Goal: Task Accomplishment & Management: Manage account settings

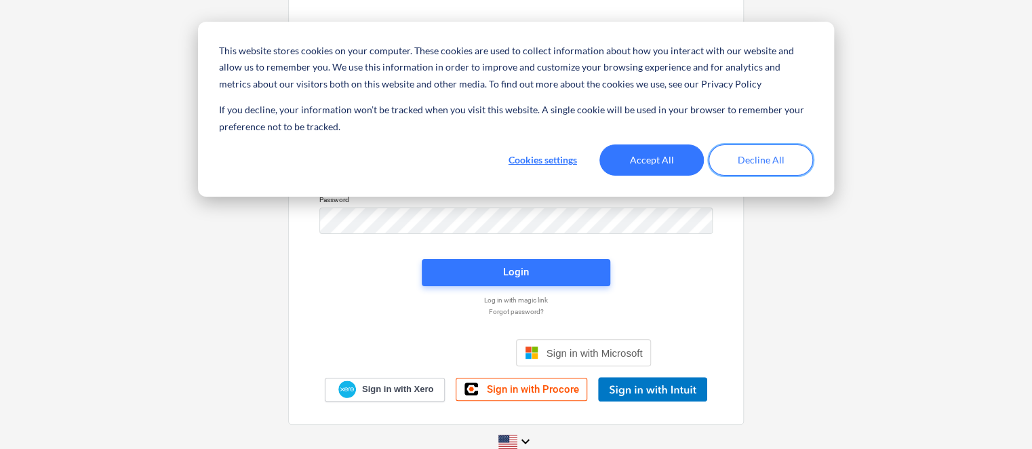
click at [733, 173] on button "Decline All" at bounding box center [761, 159] width 104 height 31
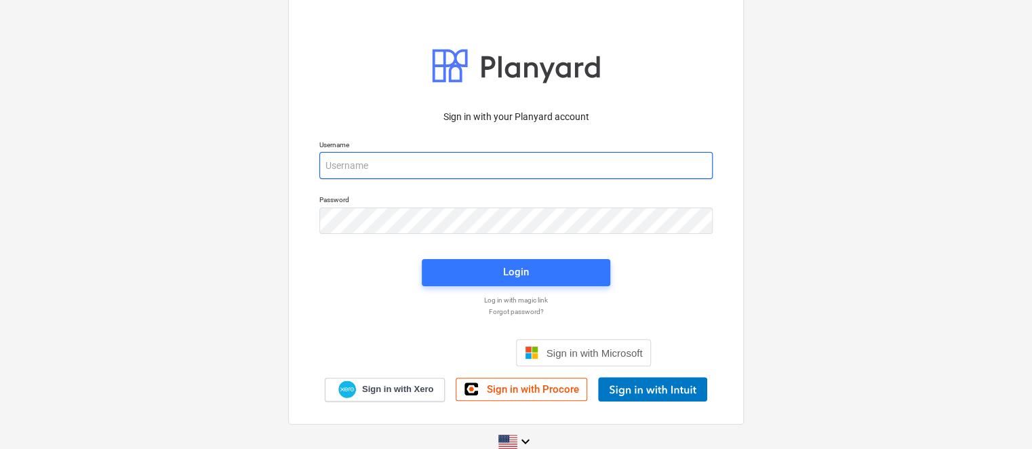
click at [660, 171] on input "email" at bounding box center [515, 165] width 393 height 27
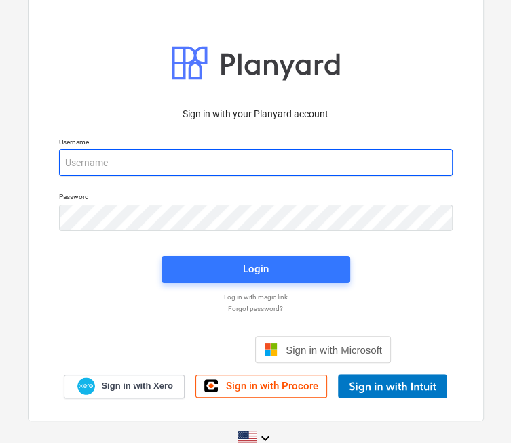
click at [177, 163] on input "email" at bounding box center [255, 162] width 393 height 27
type input "[PERSON_NAME][EMAIL_ADDRESS][DOMAIN_NAME]"
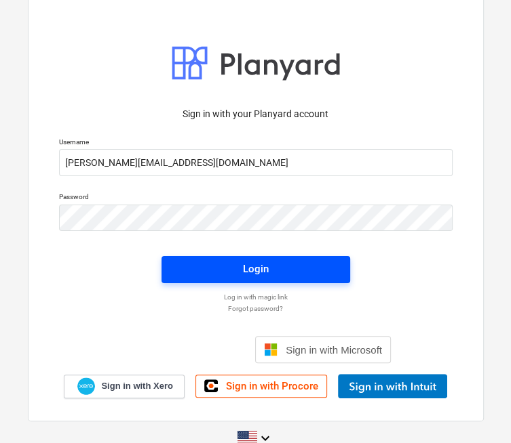
click at [323, 275] on span "Login" at bounding box center [256, 269] width 156 height 18
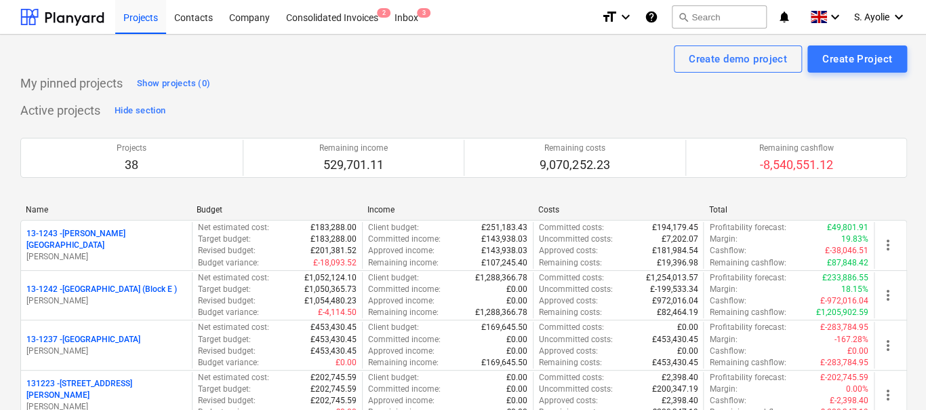
click at [890, 17] on div "S. Ayolie keyboard_arrow_down" at bounding box center [880, 17] width 53 height 34
click at [865, 53] on div "Settings" at bounding box center [866, 53] width 81 height 22
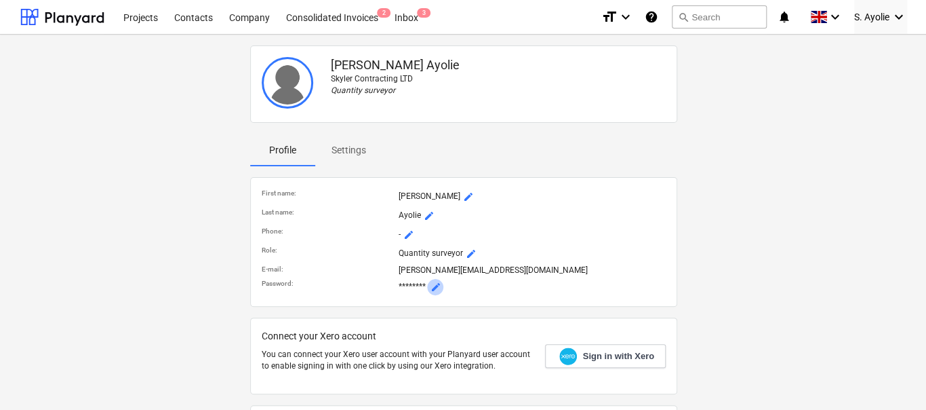
click at [432, 282] on span "mode_edit" at bounding box center [435, 286] width 11 height 11
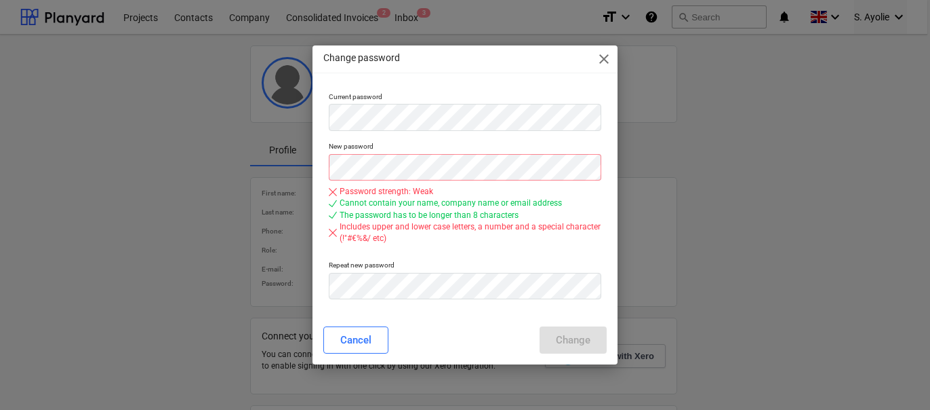
click at [570, 252] on div "New password Password strength: Weak Cannot contain your name, company name or …" at bounding box center [464, 195] width 283 height 119
click at [295, 170] on div "Change password close Current password New password Password strength: Weak Can…" at bounding box center [465, 205] width 930 height 410
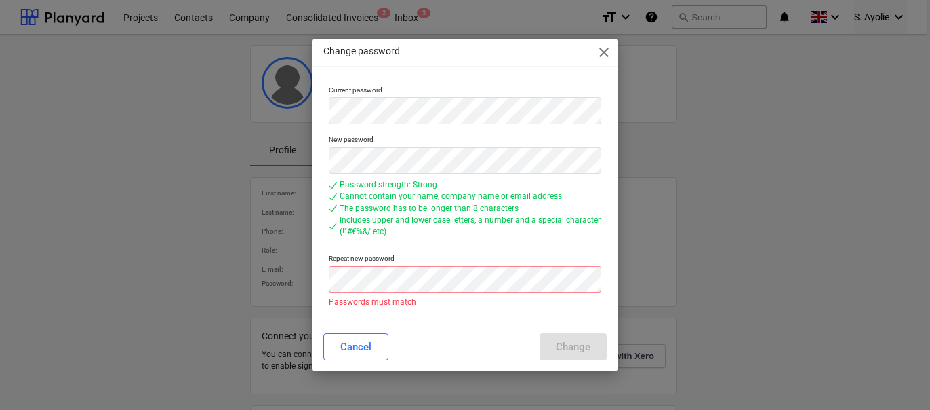
click at [589, 189] on div "Password strength: Strong" at bounding box center [465, 185] width 273 height 12
click at [233, 266] on div "Change password close Current password New password Password strength: Strong C…" at bounding box center [465, 205] width 930 height 410
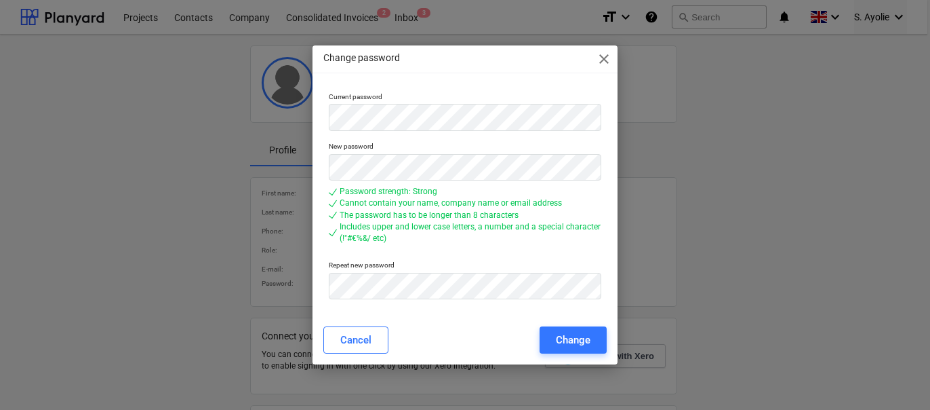
click at [523, 247] on div "Password strength: Strong Cannot contain your name, company name or email addre…" at bounding box center [465, 214] width 273 height 69
click at [575, 333] on div "Change" at bounding box center [573, 340] width 35 height 18
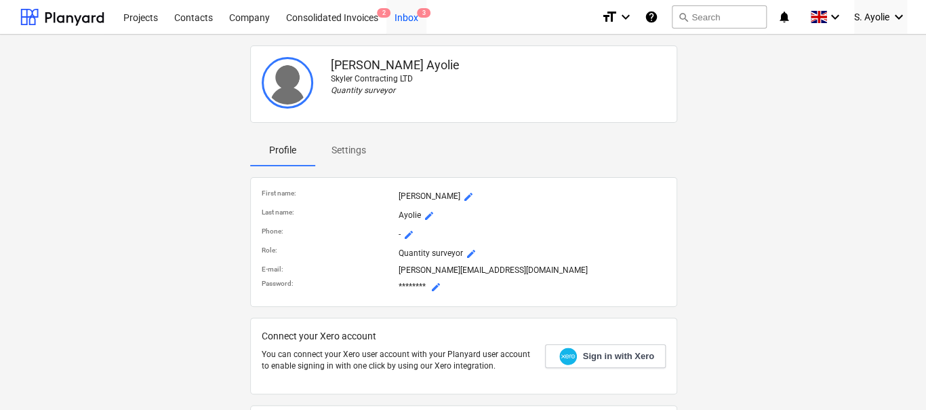
click at [401, 24] on div "Inbox 3" at bounding box center [407, 16] width 40 height 35
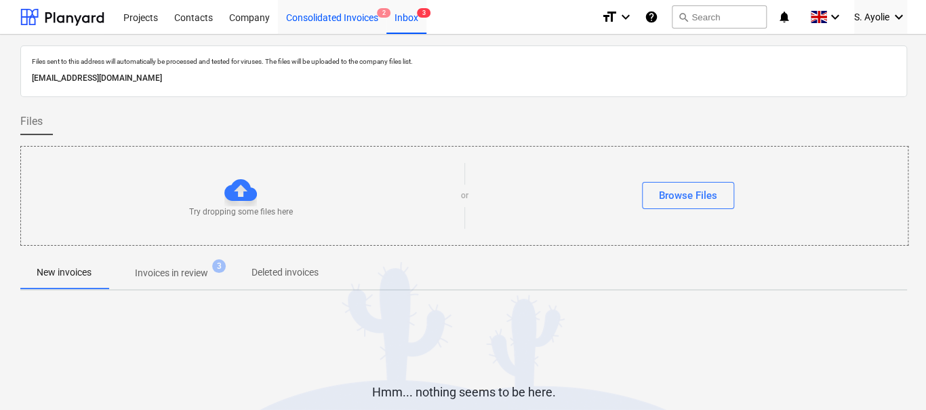
click at [365, 15] on div "Consolidated Invoices 2" at bounding box center [332, 16] width 108 height 35
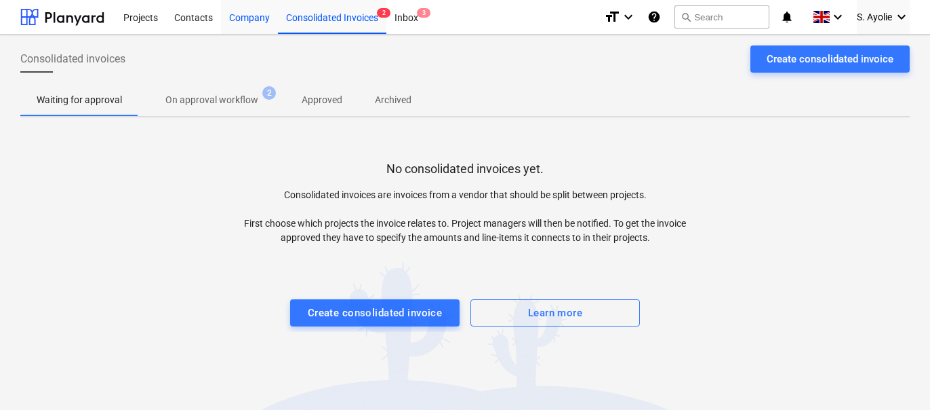
click at [259, 18] on div "Company" at bounding box center [249, 16] width 57 height 35
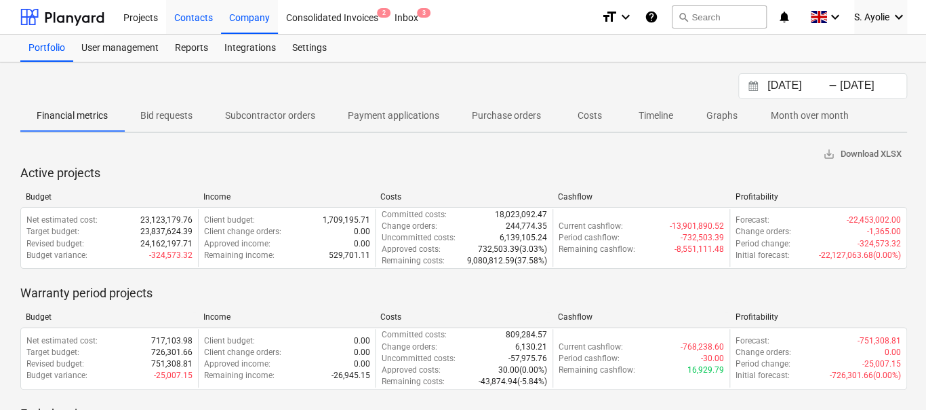
drag, startPoint x: 195, startPoint y: 22, endPoint x: 119, endPoint y: 26, distance: 76.1
click at [195, 22] on div "Contacts" at bounding box center [193, 16] width 55 height 35
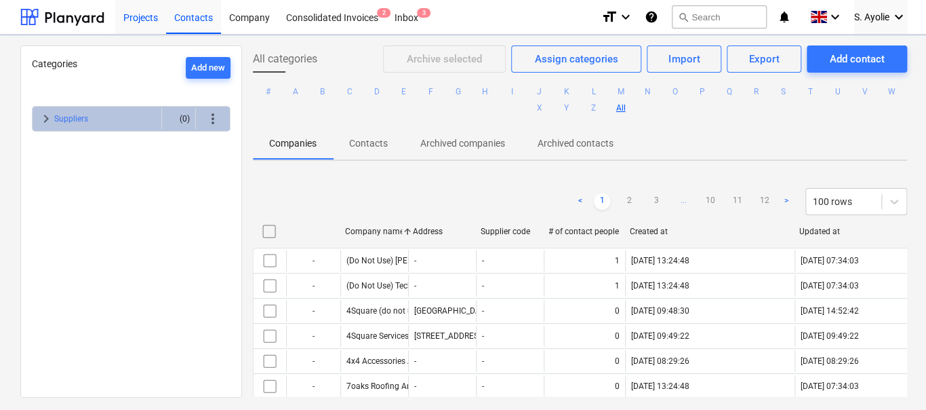
click at [123, 20] on div "Projects" at bounding box center [140, 16] width 51 height 35
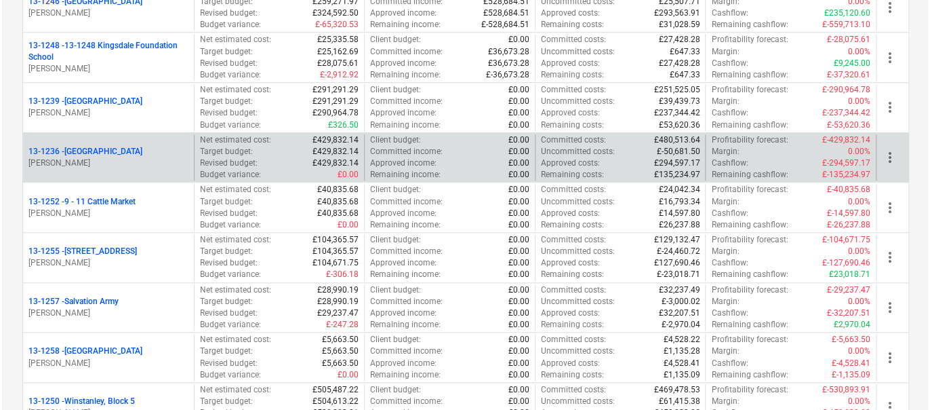
scroll to position [542, 0]
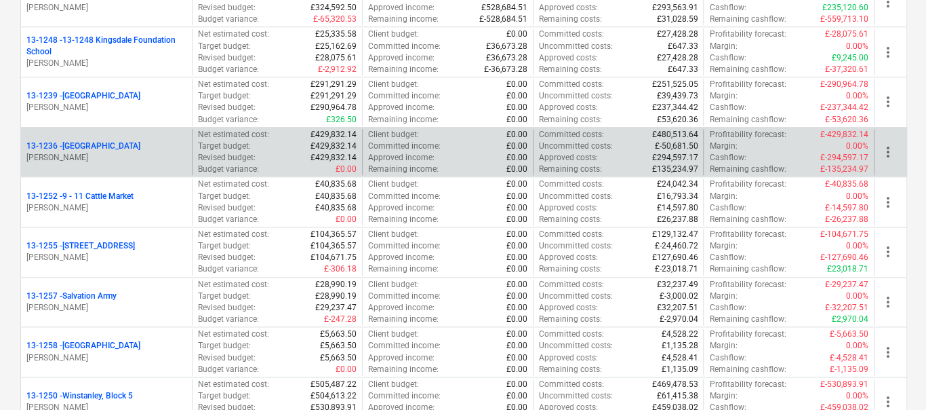
click at [458, 153] on div "Approved income : £0.00" at bounding box center [447, 158] width 159 height 12
click at [890, 155] on span "more_vert" at bounding box center [888, 152] width 16 height 16
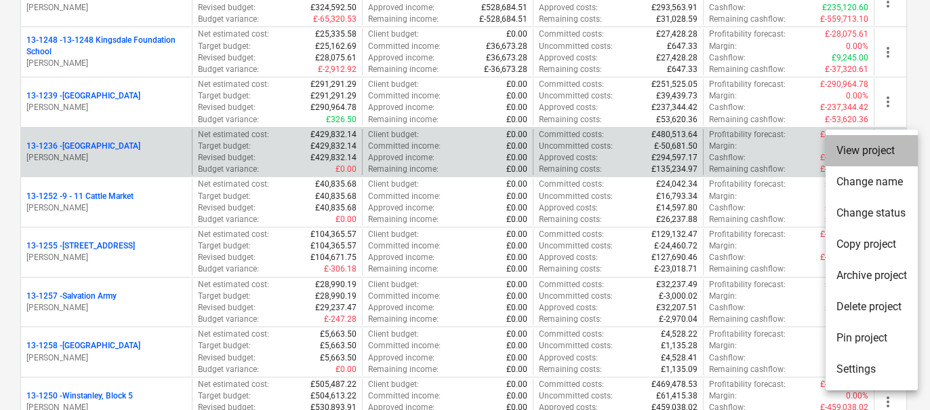
click at [890, 155] on li "View project" at bounding box center [872, 150] width 92 height 31
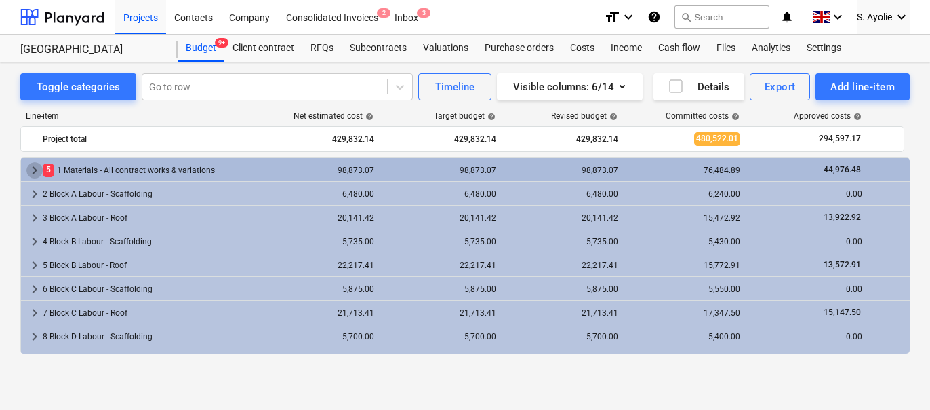
click at [39, 172] on span "keyboard_arrow_right" at bounding box center [34, 170] width 16 height 16
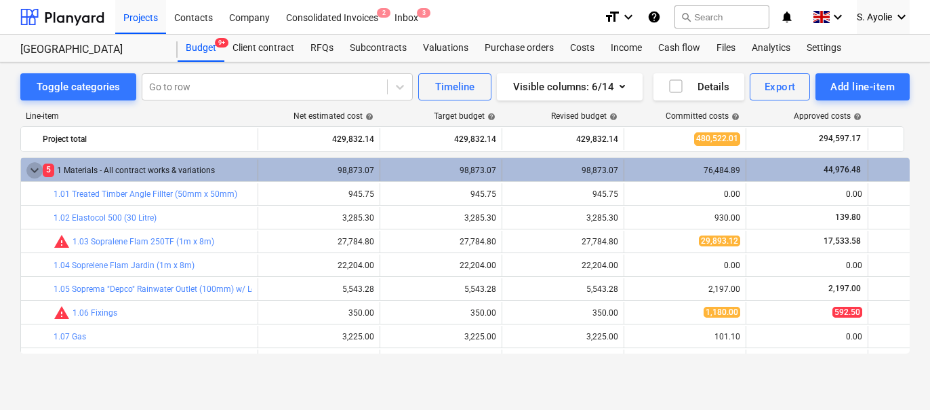
click at [37, 173] on span "keyboard_arrow_down" at bounding box center [34, 170] width 16 height 16
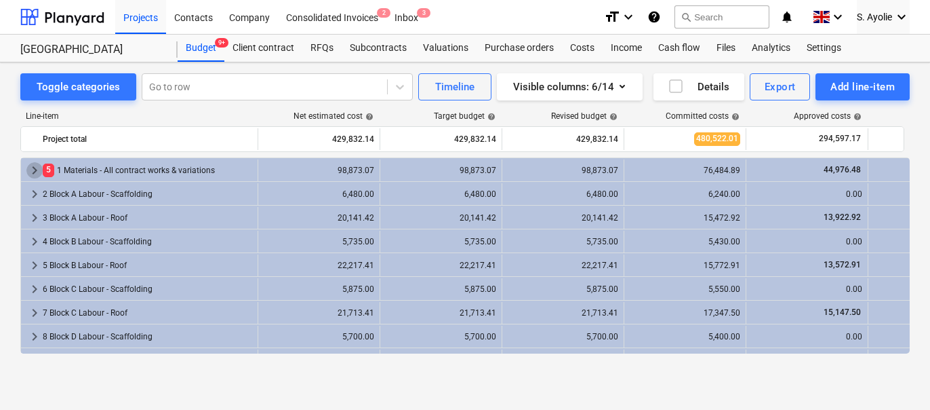
click at [37, 173] on span "keyboard_arrow_right" at bounding box center [34, 170] width 16 height 16
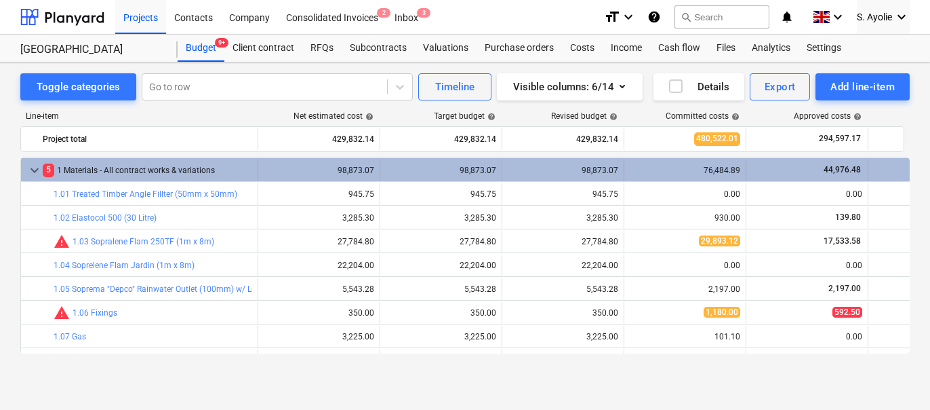
click at [77, 170] on div "5 1 Materials - All contract works & variations" at bounding box center [148, 170] width 210 height 22
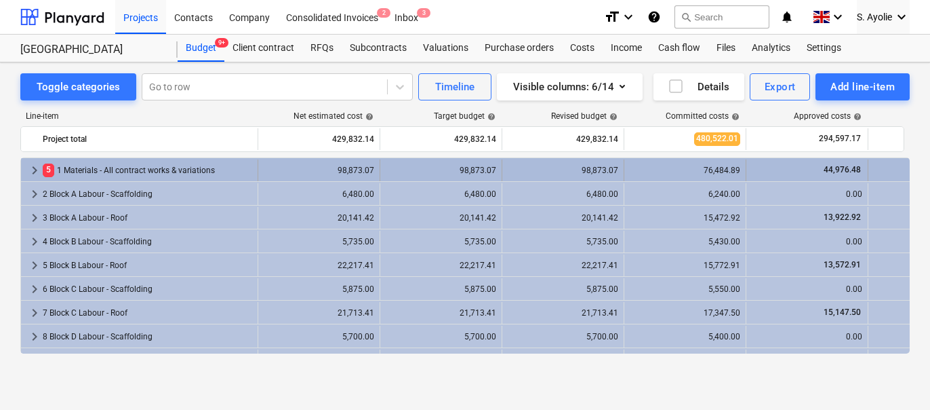
click at [77, 170] on div "5 1 Materials - All contract works & variations" at bounding box center [148, 170] width 210 height 22
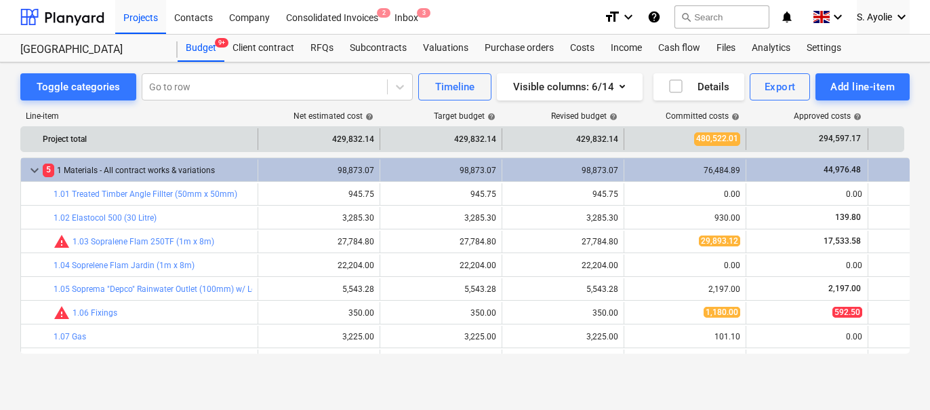
click at [168, 134] on div "Project total" at bounding box center [148, 139] width 210 height 22
click at [190, 126] on div "Project total 429,832.14 429,832.14 429,832.14 480,522.01 294,597.17 0.00 more_…" at bounding box center [462, 139] width 884 height 26
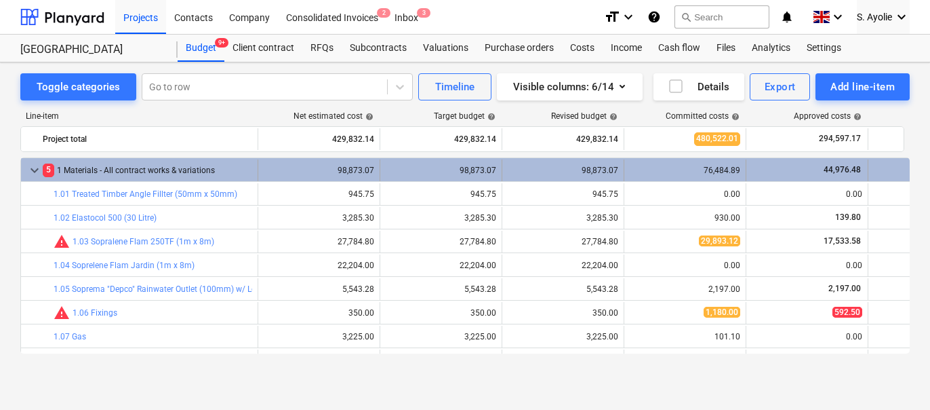
click at [671, 165] on div "76,484.89" at bounding box center [685, 169] width 111 height 9
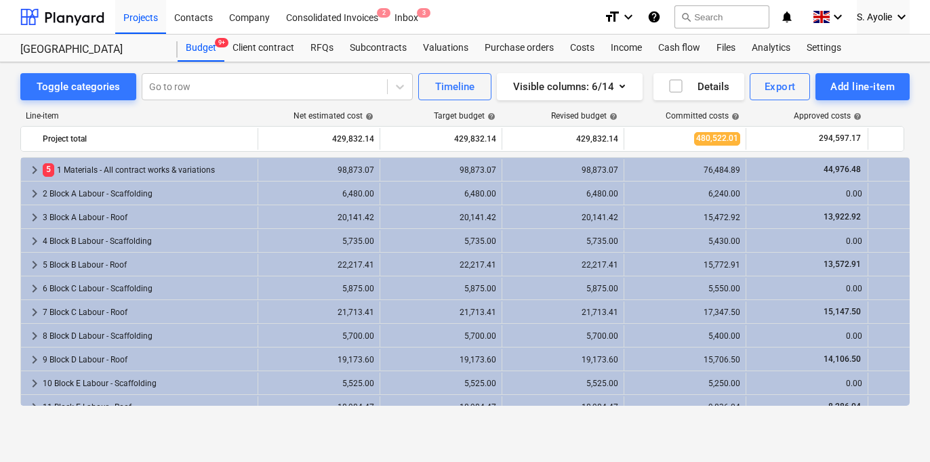
click at [220, 117] on div "Line-item" at bounding box center [138, 115] width 237 height 9
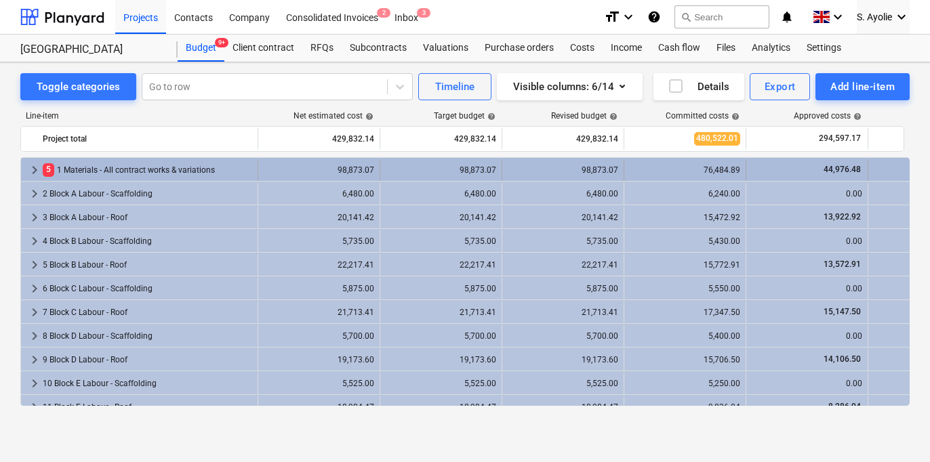
click at [319, 174] on div "98,873.07" at bounding box center [319, 169] width 111 height 9
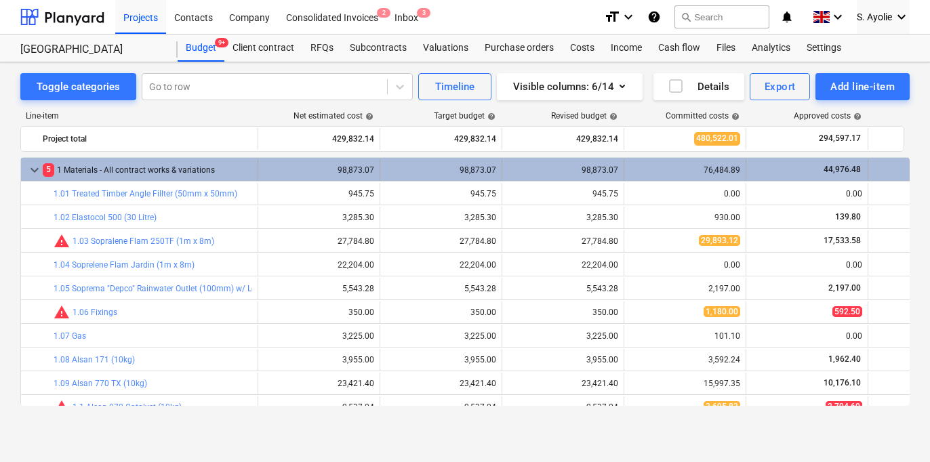
click at [300, 167] on div "98,873.07" at bounding box center [319, 169] width 111 height 9
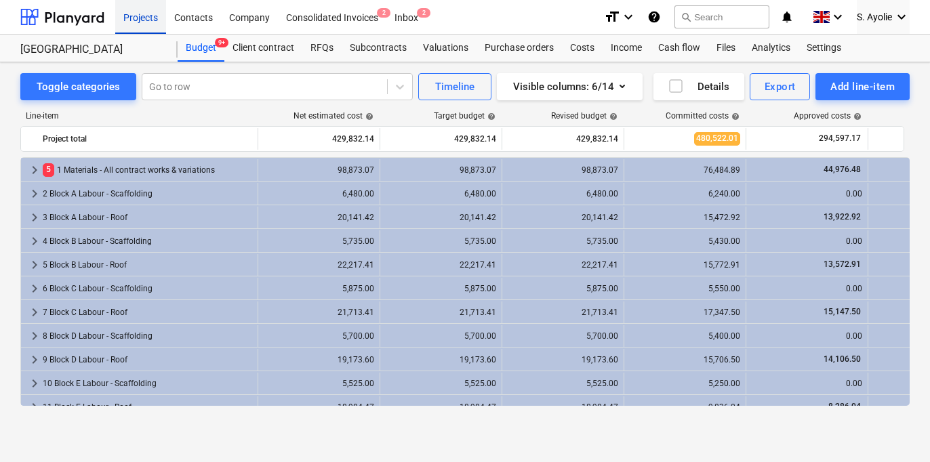
click at [128, 14] on div "Projects" at bounding box center [140, 16] width 51 height 35
